Goal: Information Seeking & Learning: Learn about a topic

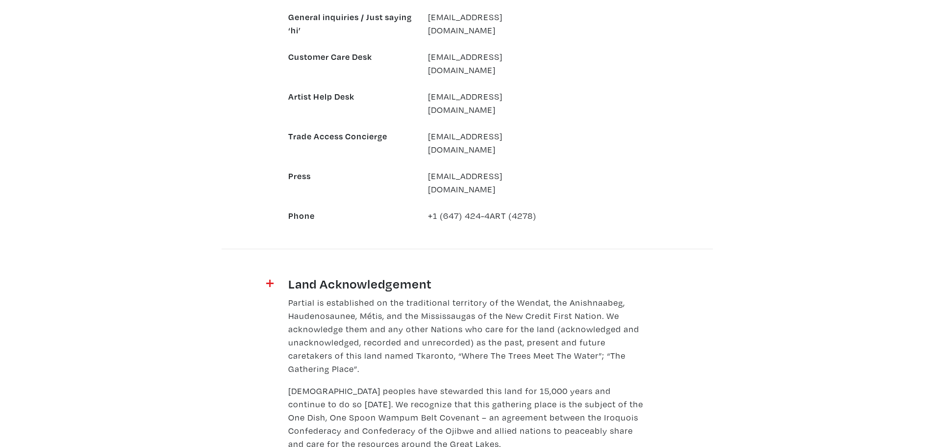
scroll to position [1045, 0]
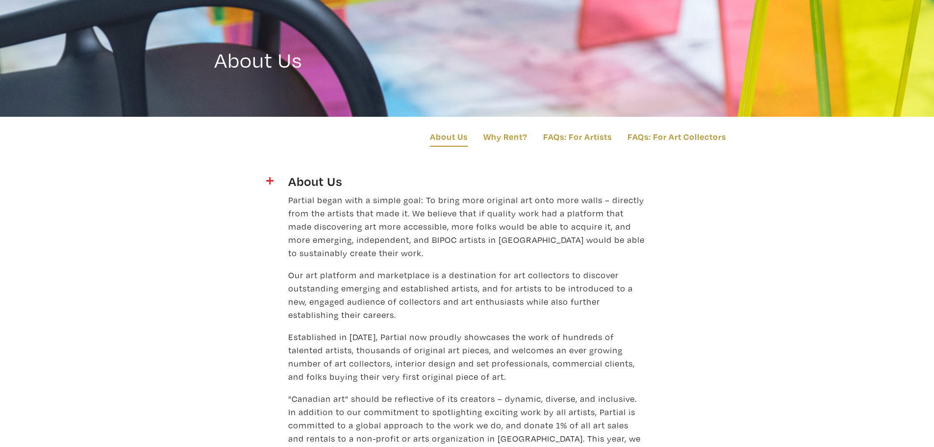
scroll to position [64, 0]
click at [507, 137] on link "Why Rent?" at bounding box center [505, 138] width 44 height 17
